Goal: Navigation & Orientation: Understand site structure

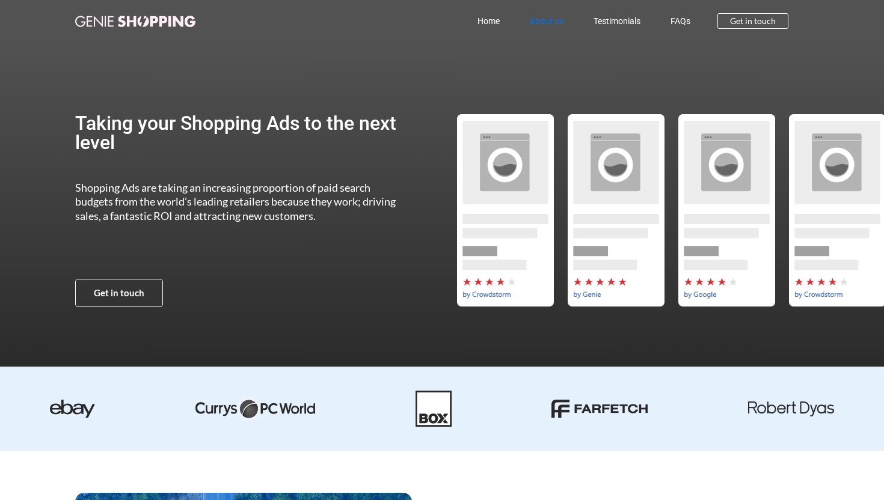
click at [553, 25] on link "About us" at bounding box center [547, 21] width 64 height 28
click at [481, 26] on link "Home" at bounding box center [489, 21] width 52 height 28
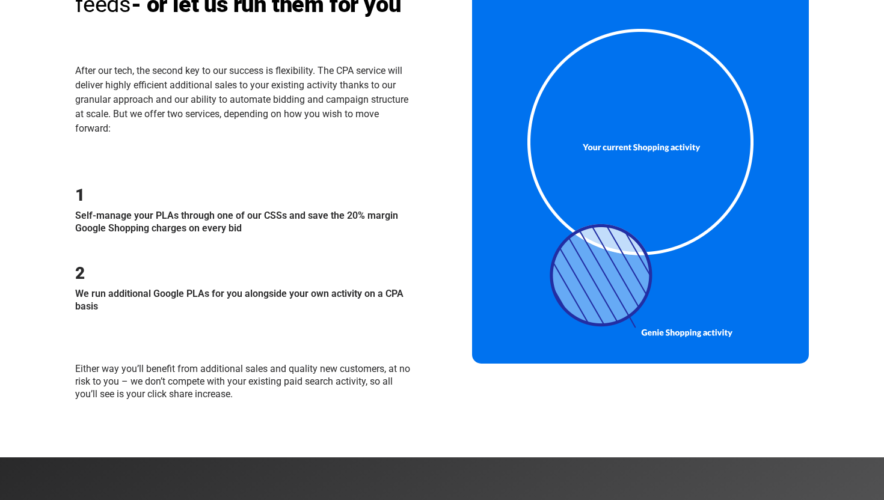
scroll to position [1454, 0]
